Goal: Transaction & Acquisition: Book appointment/travel/reservation

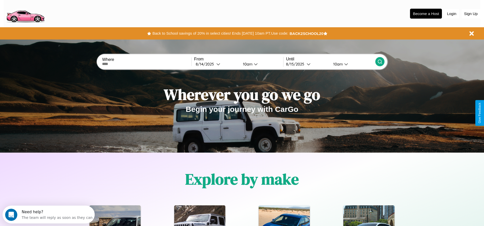
scroll to position [106, 0]
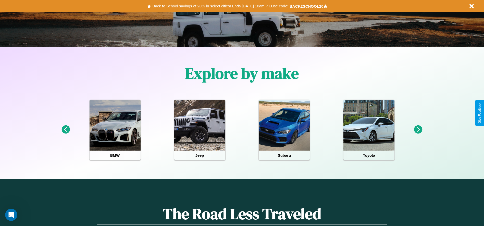
click at [66, 130] on icon at bounding box center [66, 130] width 8 height 8
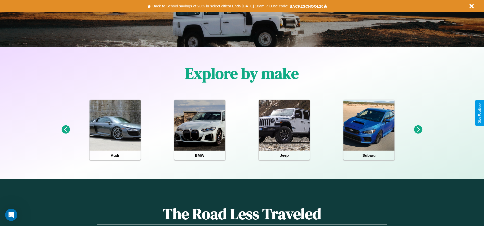
click at [66, 130] on icon at bounding box center [66, 130] width 8 height 8
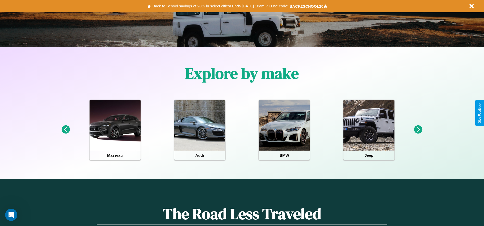
click at [418, 130] on icon at bounding box center [418, 130] width 8 height 8
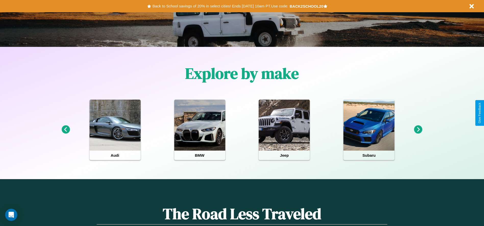
click at [418, 130] on icon at bounding box center [418, 130] width 8 height 8
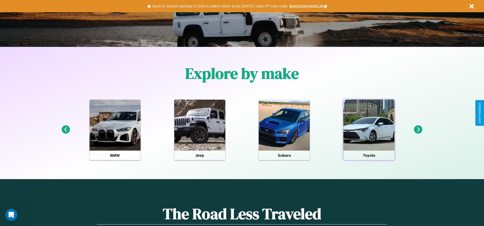
click at [369, 130] on div at bounding box center [369, 125] width 51 height 51
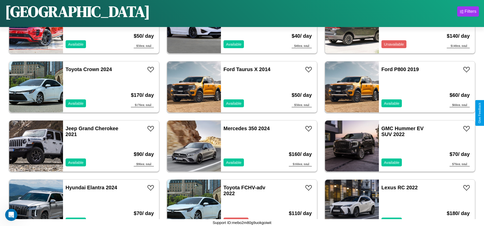
scroll to position [590, 0]
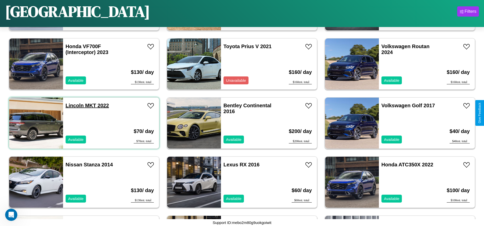
click at [74, 106] on link "Lincoln MKT 2022" at bounding box center [87, 106] width 43 height 6
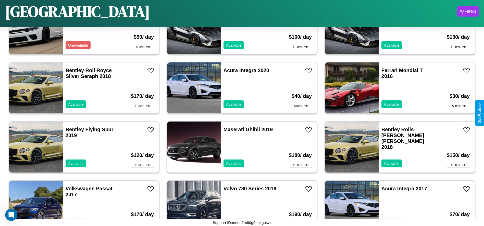
scroll to position [2425, 0]
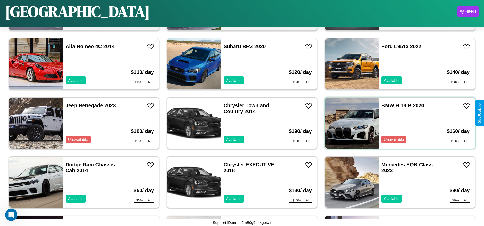
click at [385, 106] on link "BMW R 18 B 2020" at bounding box center [403, 106] width 43 height 6
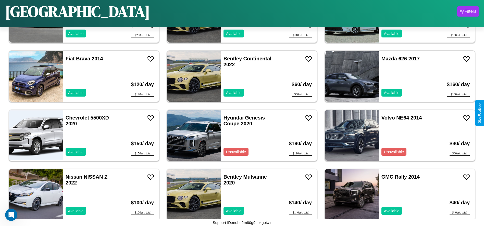
scroll to position [1004, 0]
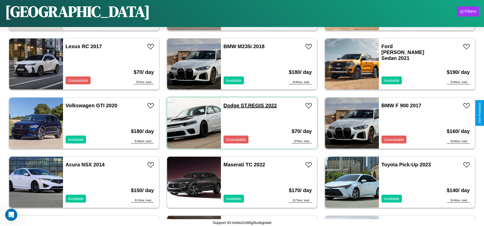
click at [229, 106] on link "Dodge ST.REGIS 2022" at bounding box center [250, 106] width 53 height 6
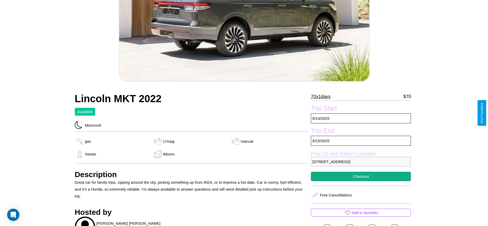
scroll to position [105, 0]
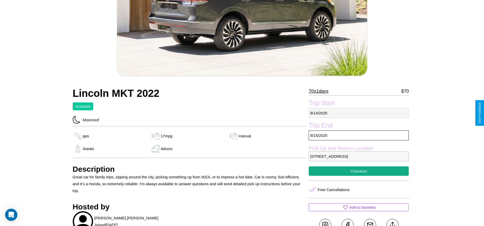
click at [359, 113] on p "8 / 14 / 2025" at bounding box center [359, 113] width 100 height 10
select select "*"
select select "****"
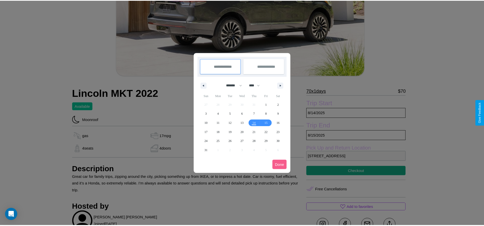
scroll to position [0, 0]
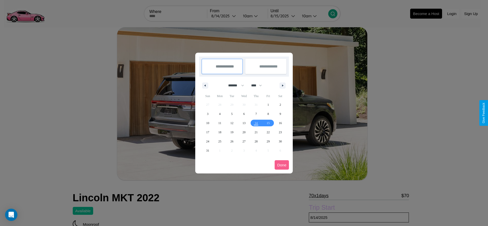
click at [224, 16] on div at bounding box center [244, 113] width 488 height 226
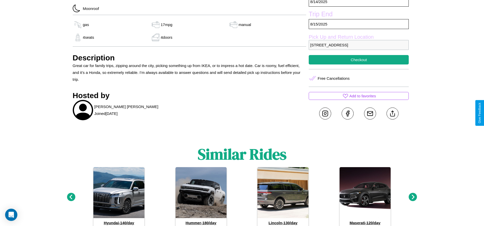
scroll to position [217, 0]
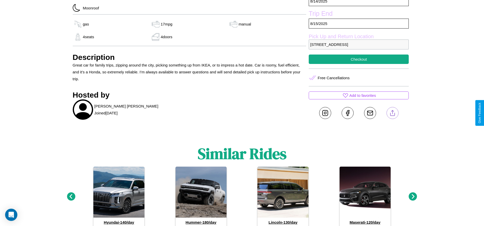
click at [393, 113] on line at bounding box center [393, 113] width 0 height 4
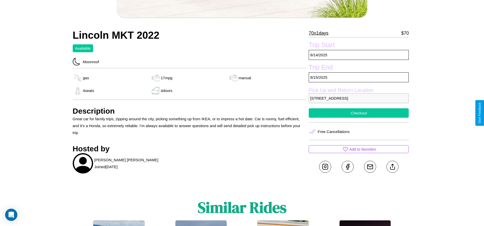
click at [359, 113] on button "Checkout" at bounding box center [359, 112] width 100 height 9
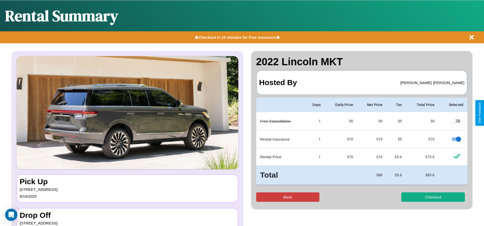
click at [288, 197] on button "Back" at bounding box center [288, 197] width 64 height 9
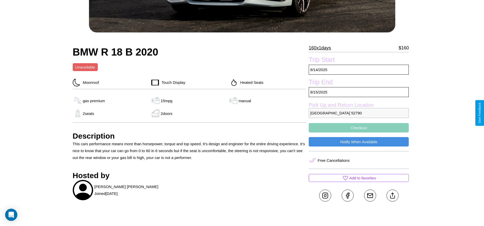
scroll to position [170, 0]
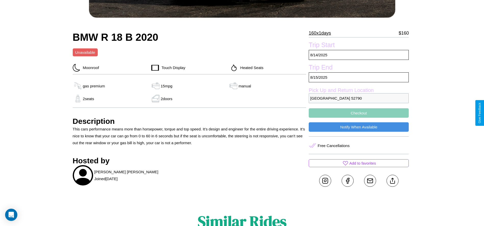
click at [359, 113] on button "Checkout" at bounding box center [359, 112] width 100 height 9
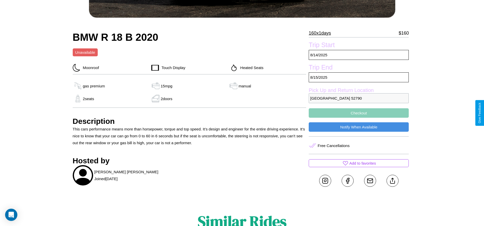
click at [359, 113] on button "Checkout" at bounding box center [359, 112] width 100 height 9
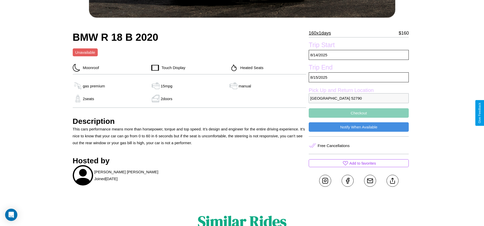
click at [359, 113] on button "Checkout" at bounding box center [359, 112] width 100 height 9
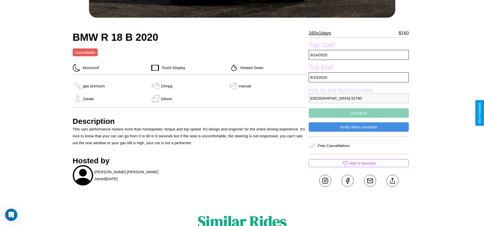
click at [359, 113] on button "Checkout" at bounding box center [359, 112] width 100 height 9
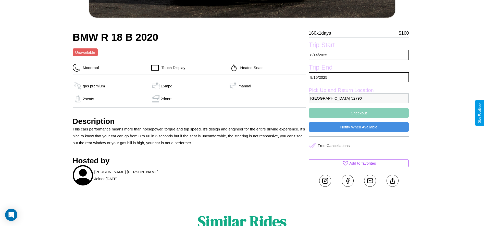
click at [359, 113] on button "Checkout" at bounding box center [359, 112] width 100 height 9
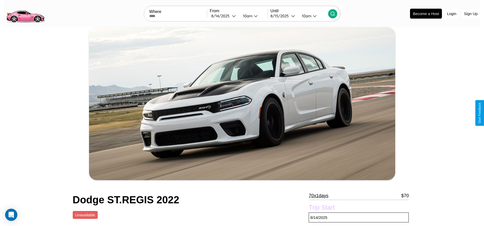
scroll to position [231, 0]
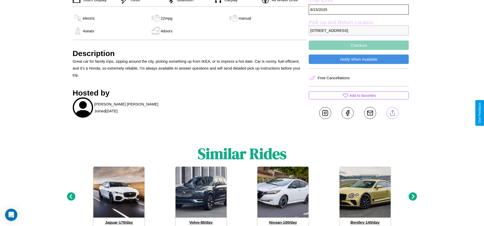
click at [393, 113] on line at bounding box center [393, 113] width 0 height 4
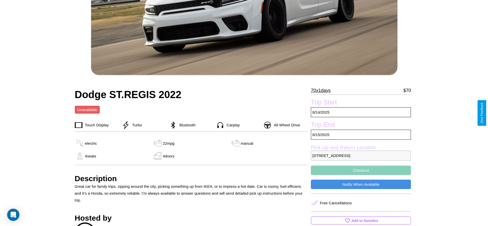
scroll to position [105, 0]
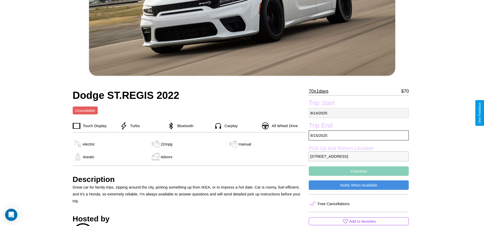
click at [359, 113] on p "8 / 14 / 2025" at bounding box center [359, 113] width 100 height 10
select select "*"
select select "****"
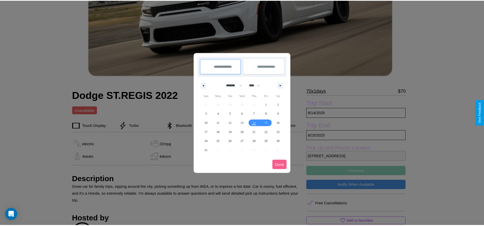
scroll to position [0, 0]
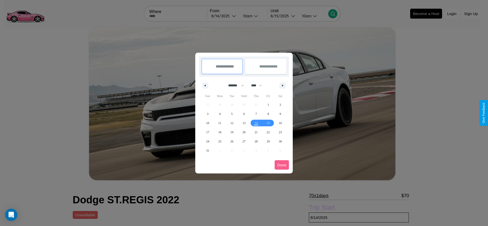
click at [224, 16] on div at bounding box center [244, 113] width 488 height 226
